Goal: Transaction & Acquisition: Obtain resource

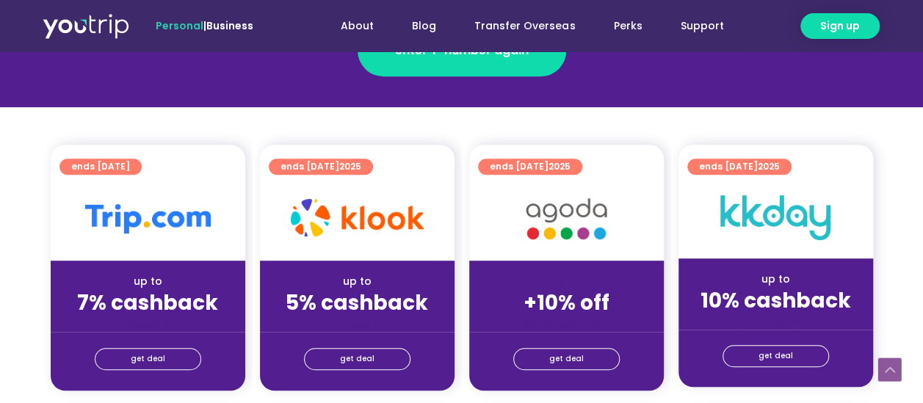
scroll to position [294, 0]
click at [159, 359] on span "get deal" at bounding box center [148, 359] width 34 height 21
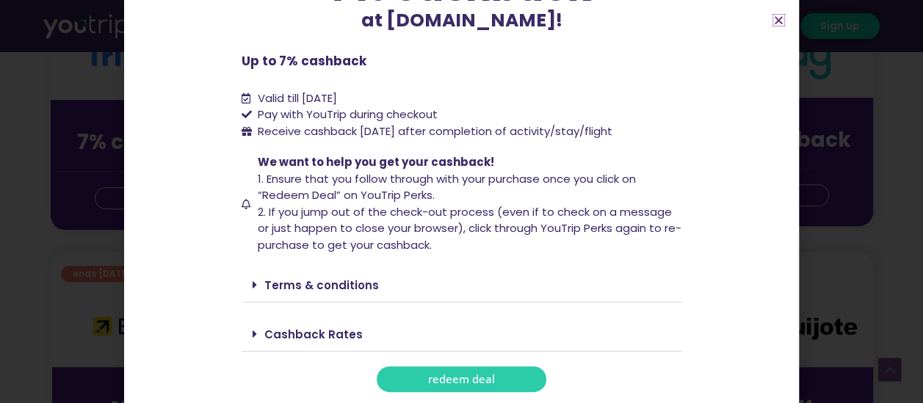
scroll to position [514, 0]
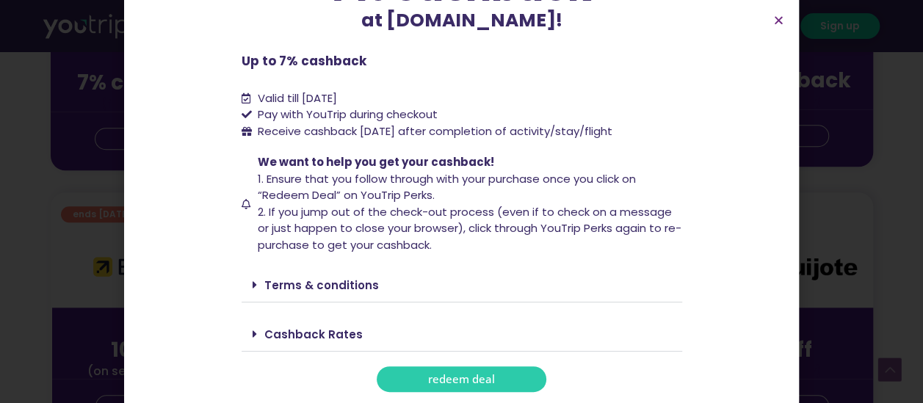
click at [428, 377] on span "redeem deal" at bounding box center [461, 379] width 67 height 11
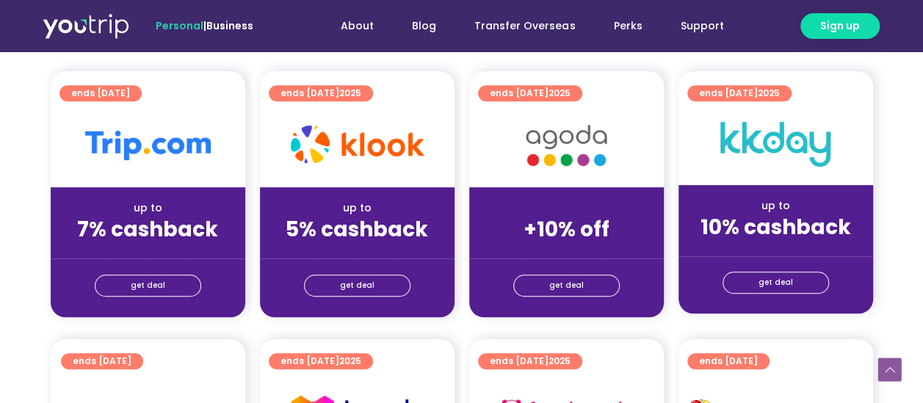
scroll to position [294, 0]
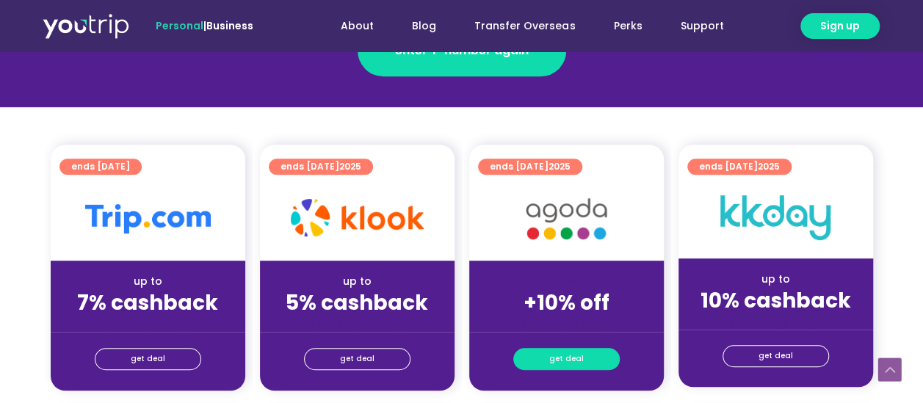
click at [556, 355] on span "get deal" at bounding box center [566, 359] width 34 height 21
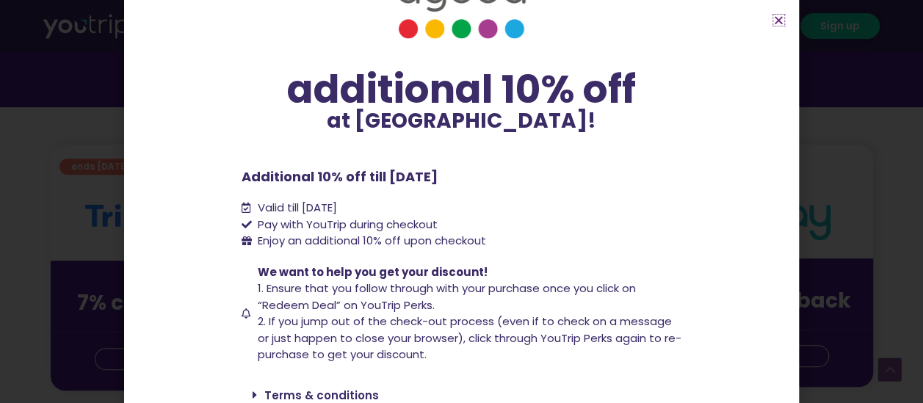
scroll to position [125, 0]
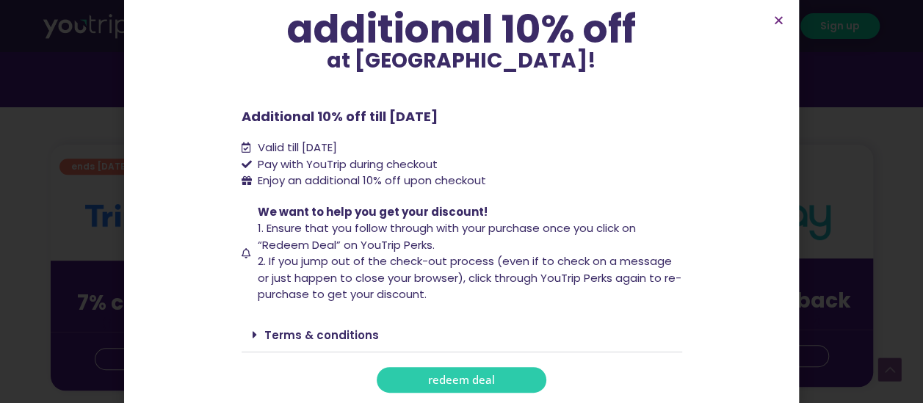
click at [299, 338] on link "Terms & conditions" at bounding box center [321, 334] width 114 height 15
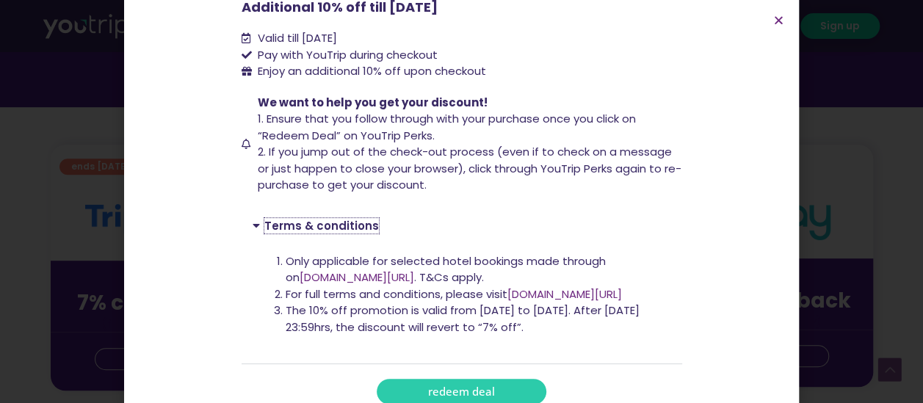
scroll to position [246, 0]
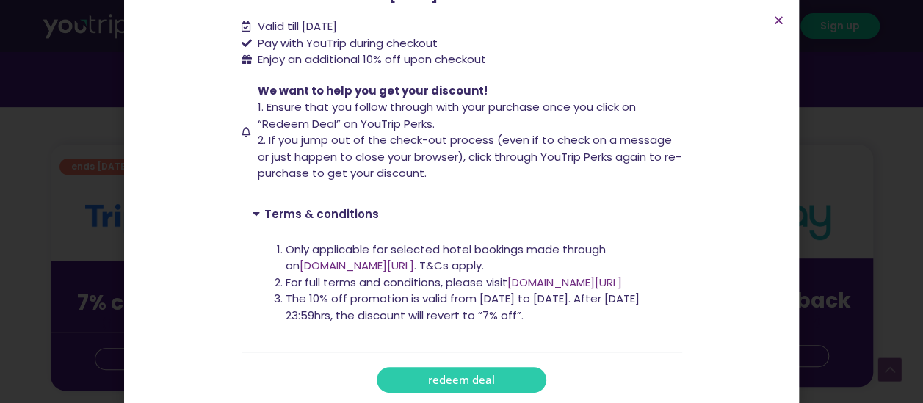
click at [97, 305] on div "additional 10% off at Agoda! additional 10% off at Agoda! Additional 10% off ti…" at bounding box center [461, 201] width 923 height 403
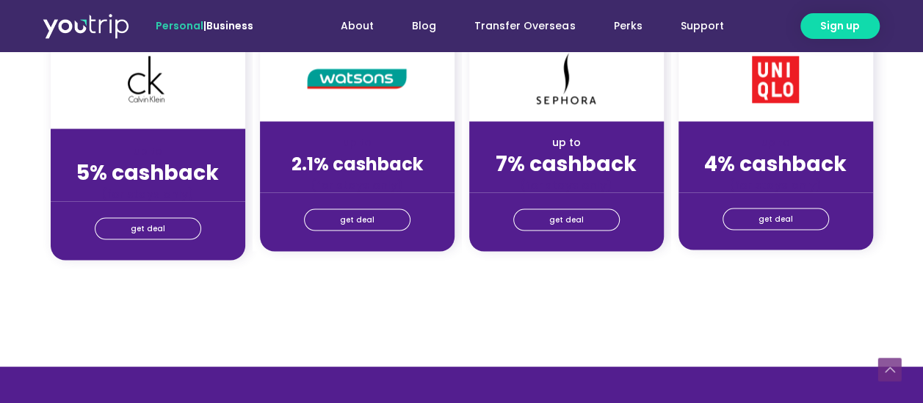
scroll to position [1248, 0]
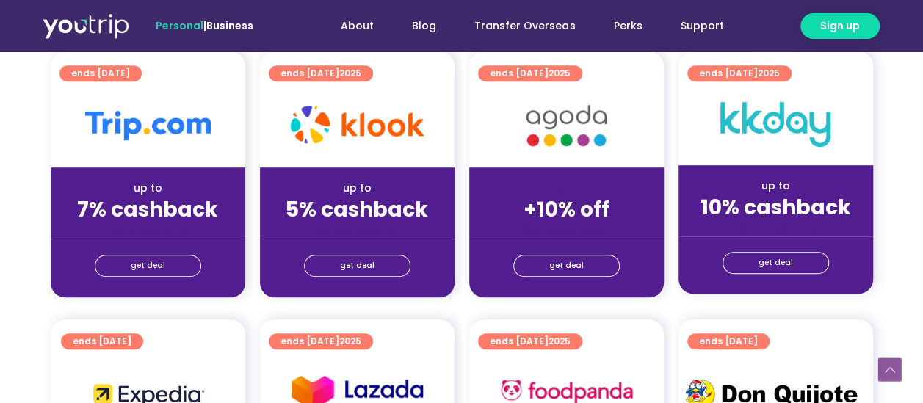
scroll to position [440, 0]
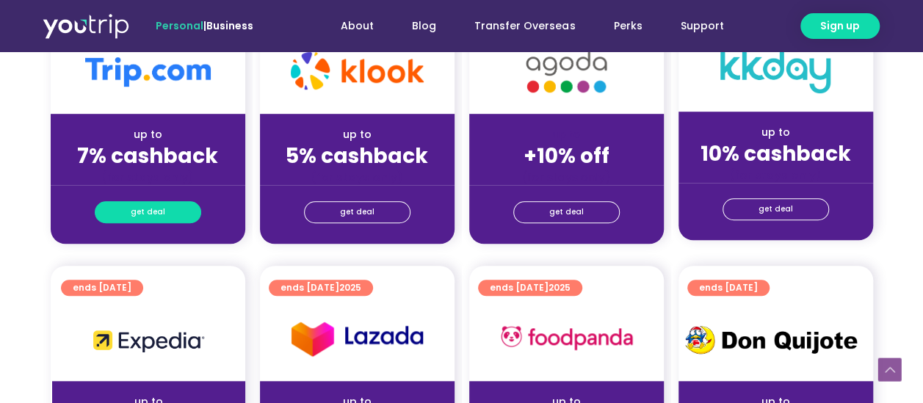
click at [137, 212] on span "get deal" at bounding box center [148, 212] width 34 height 21
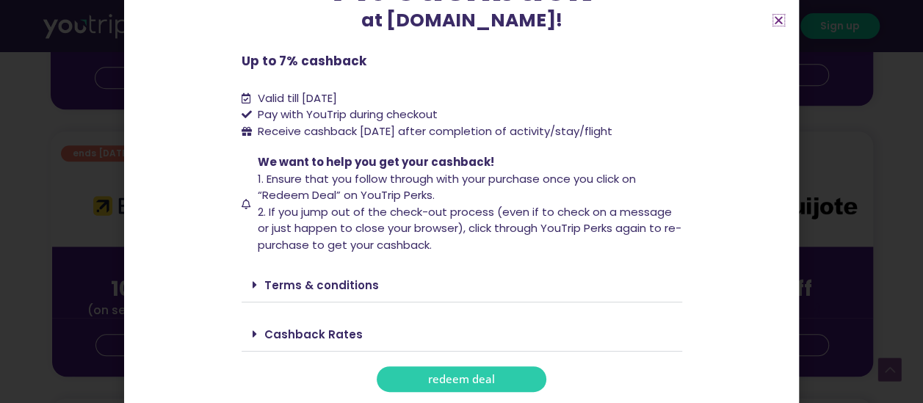
scroll to position [661, 0]
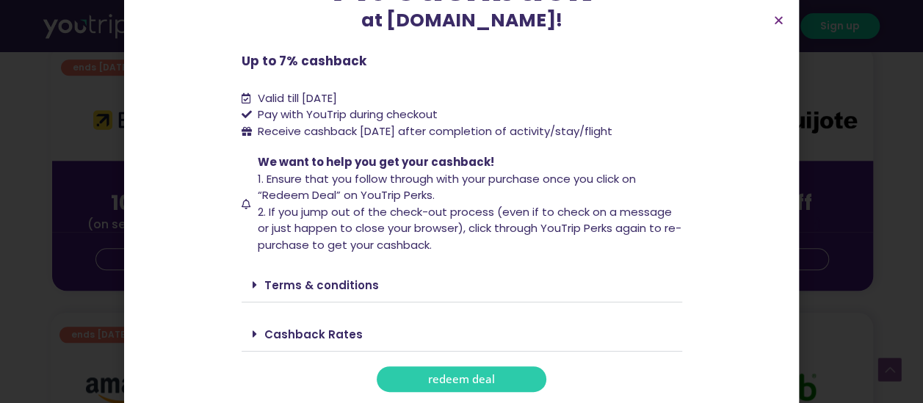
click at [287, 327] on link "Cashback Rates" at bounding box center [313, 334] width 98 height 15
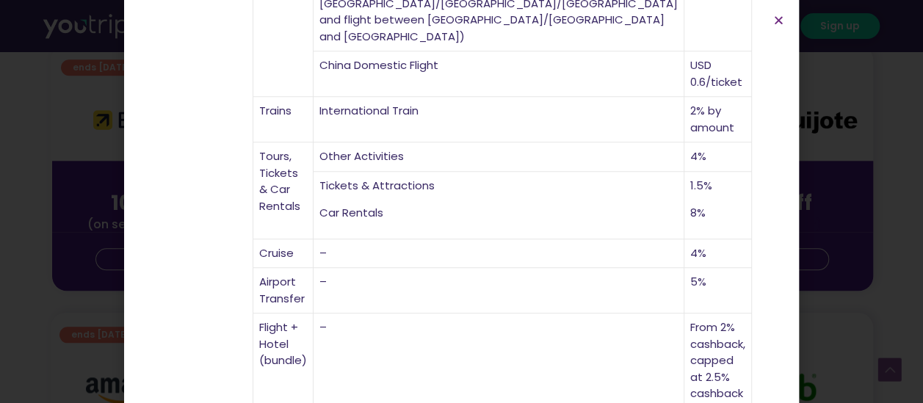
scroll to position [274, 0]
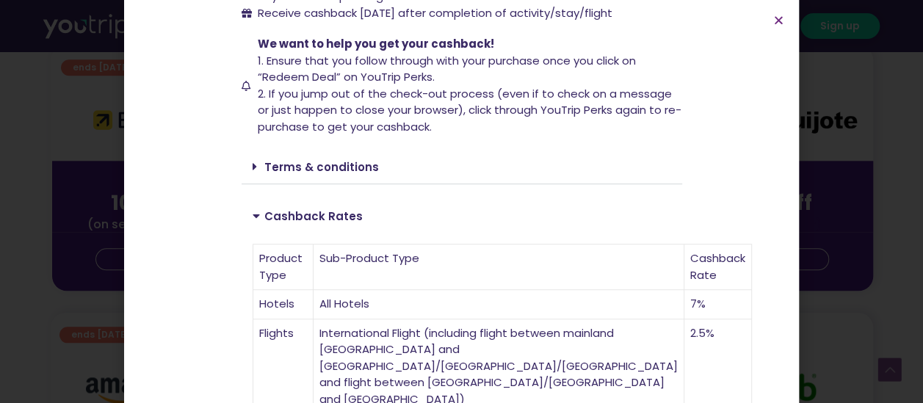
click at [845, 237] on div "Up to 7% cashback at [DOMAIN_NAME]! Up to 7% cashback at [DOMAIN_NAME]! Up to 7…" at bounding box center [461, 201] width 923 height 403
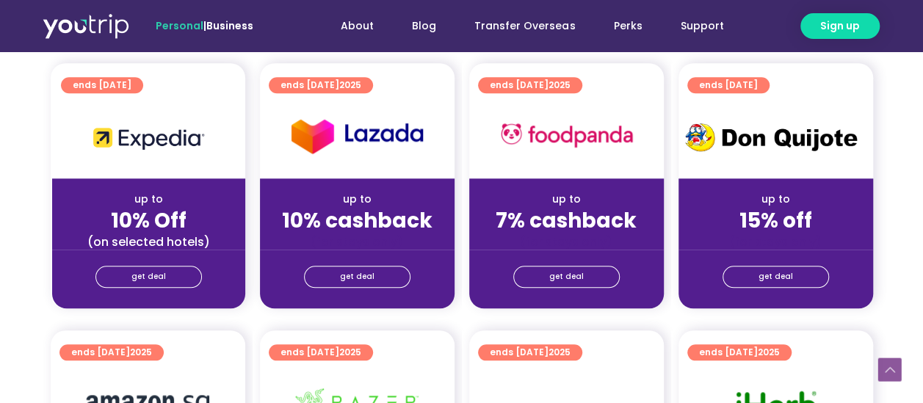
scroll to position [641, 0]
